Goal: Information Seeking & Learning: Learn about a topic

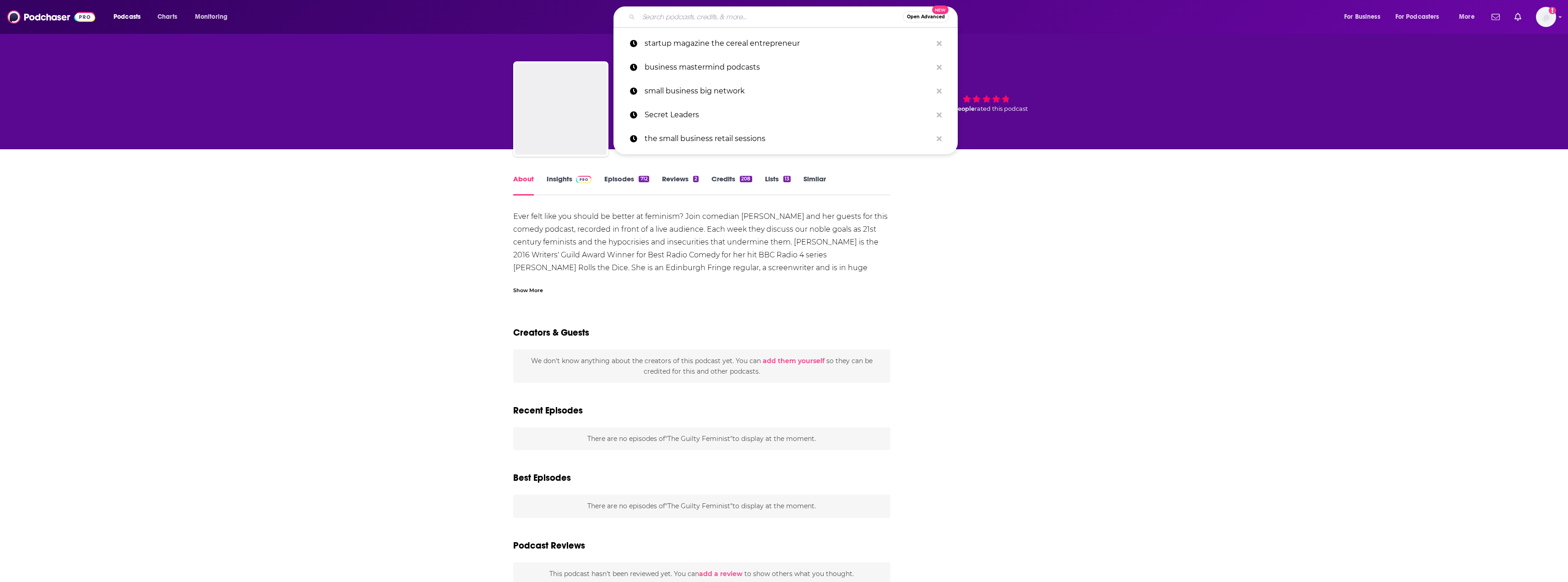
click at [714, 15] on input "Search podcasts, credits, & more..." at bounding box center [771, 16] width 264 height 15
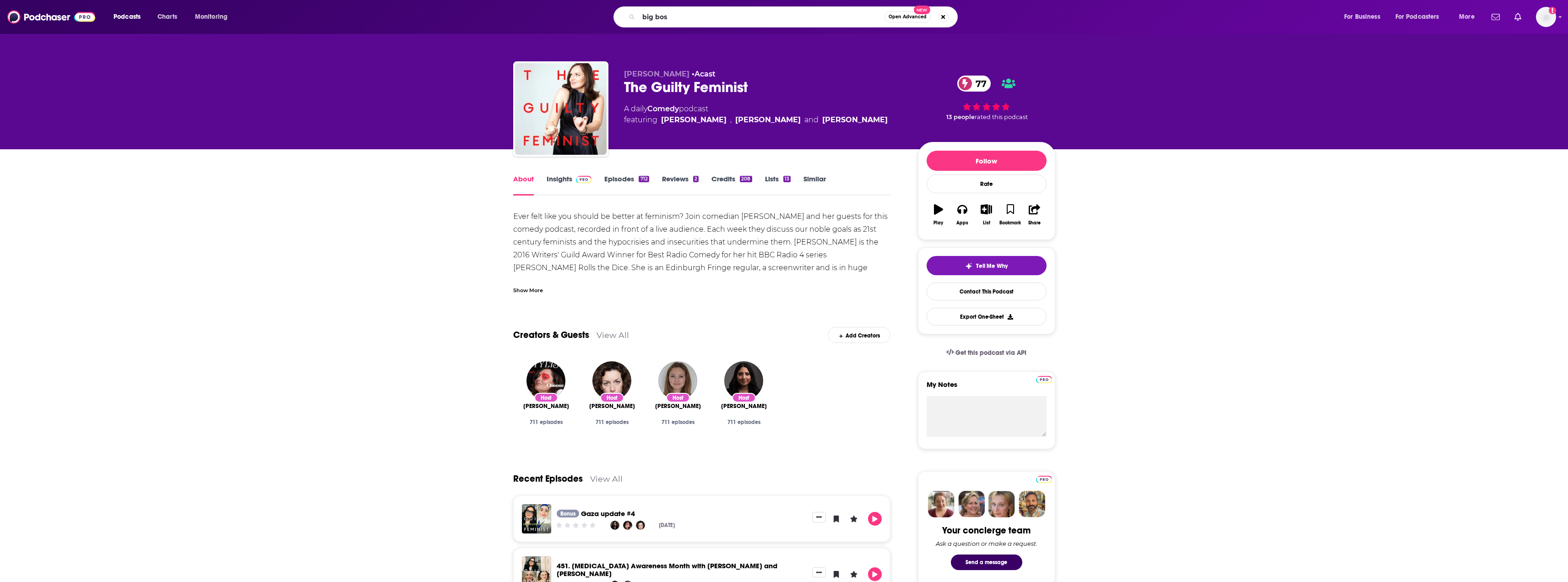
type input "big boss"
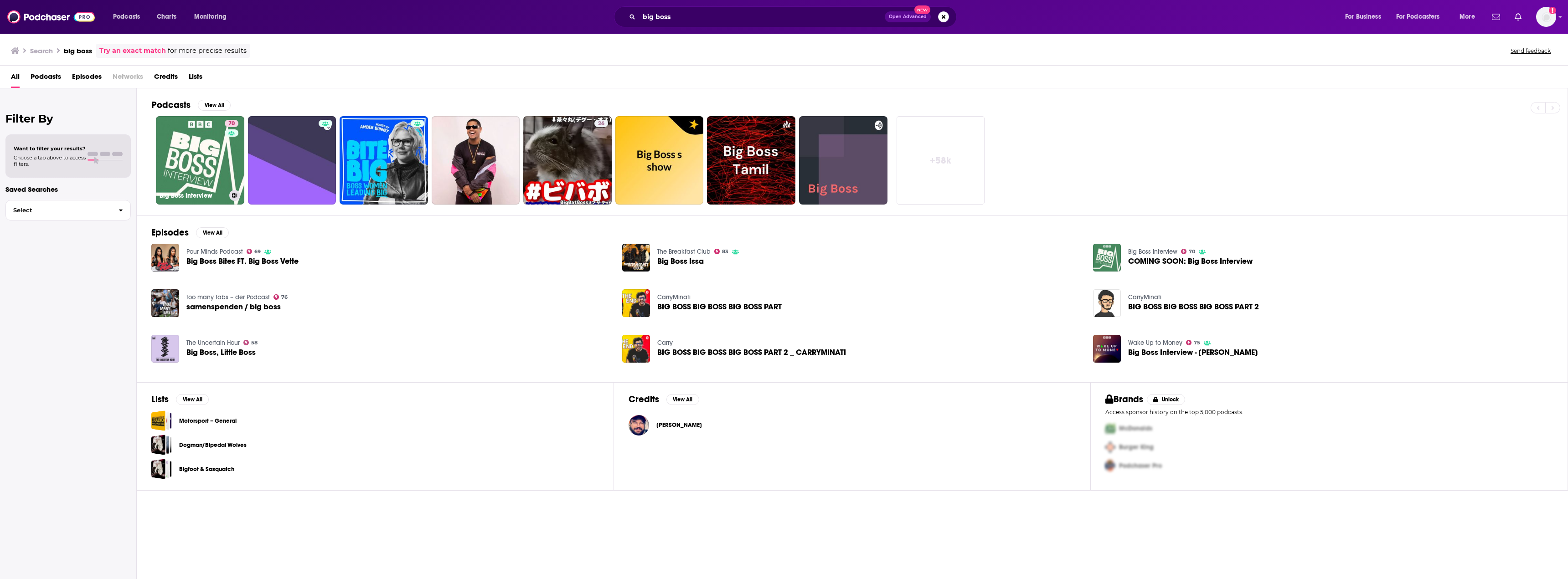
click at [219, 155] on link "70 Big Boss Interview" at bounding box center [199, 160] width 88 height 88
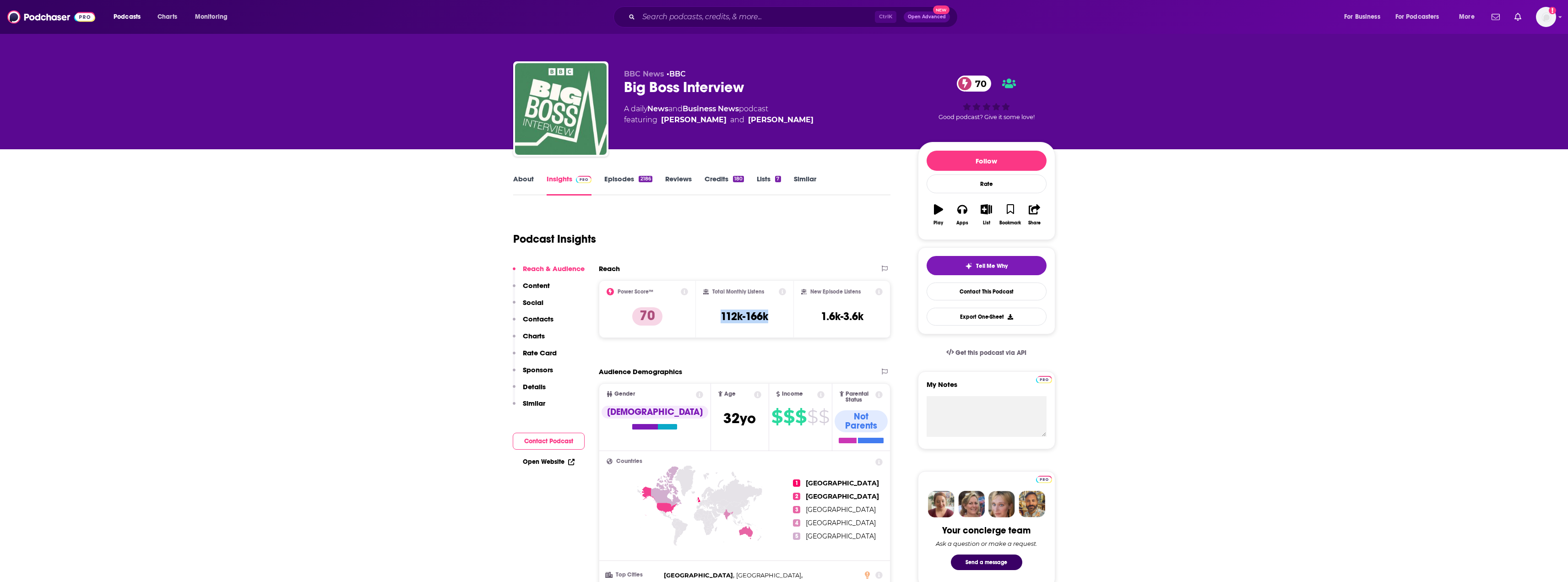
drag, startPoint x: 773, startPoint y: 313, endPoint x: 751, endPoint y: 315, distance: 22.1
click at [737, 315] on div "Total Monthly Listens 112k-166k" at bounding box center [745, 309] width 83 height 42
copy h3 "k-166k"
drag, startPoint x: 730, startPoint y: 321, endPoint x: 748, endPoint y: 319, distance: 18.1
click at [743, 320] on h3 "112k-166k" at bounding box center [744, 317] width 48 height 14
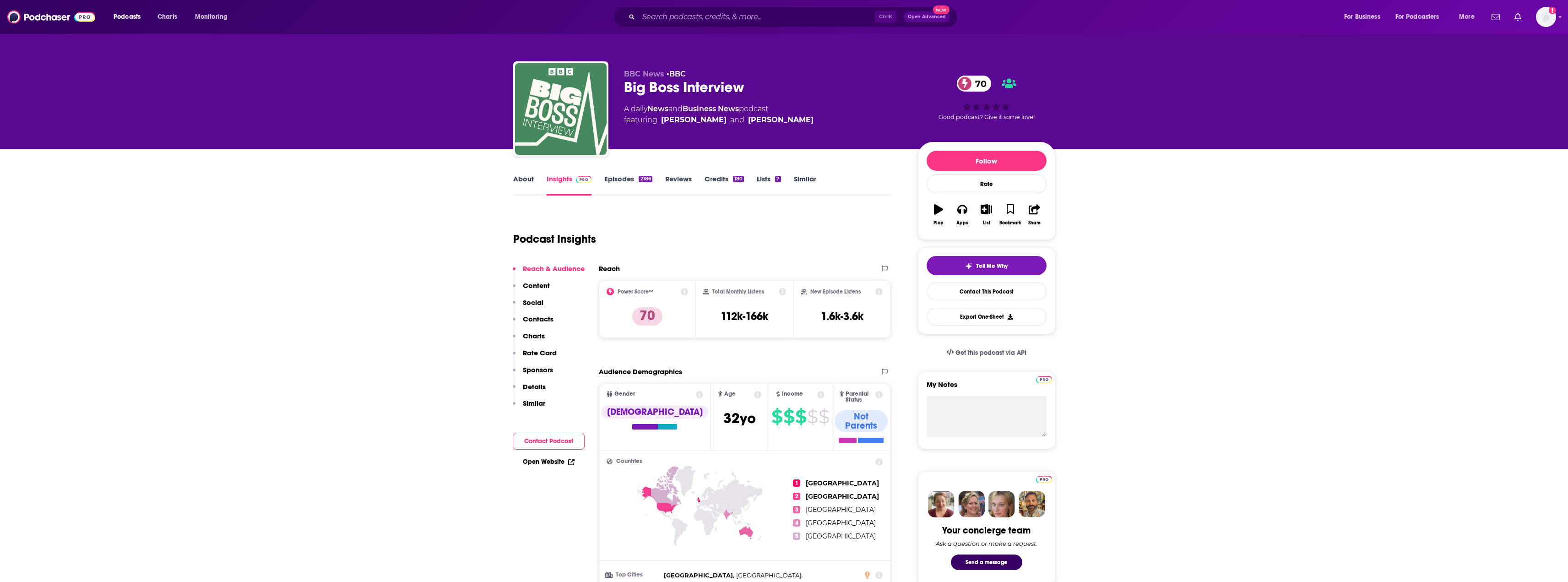
click at [773, 318] on div "Total Monthly Listens 112k-166k" at bounding box center [745, 309] width 83 height 42
drag, startPoint x: 777, startPoint y: 315, endPoint x: 739, endPoint y: 315, distance: 38.0
click at [722, 315] on div "Total Monthly Listens 112k-166k" at bounding box center [745, 309] width 83 height 42
copy h3 "112k-166k"
